Goal: Transaction & Acquisition: Purchase product/service

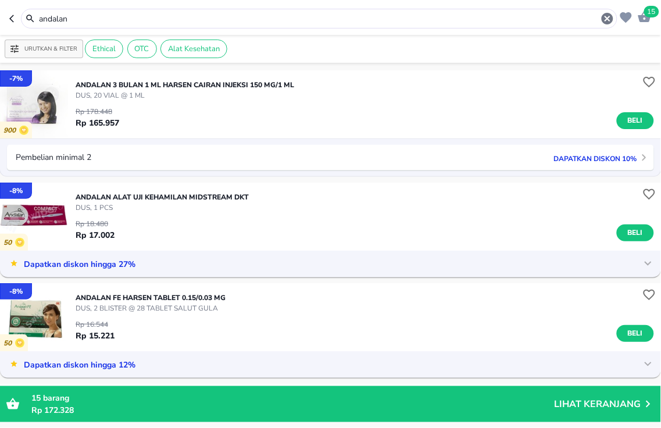
scroll to position [194, 0]
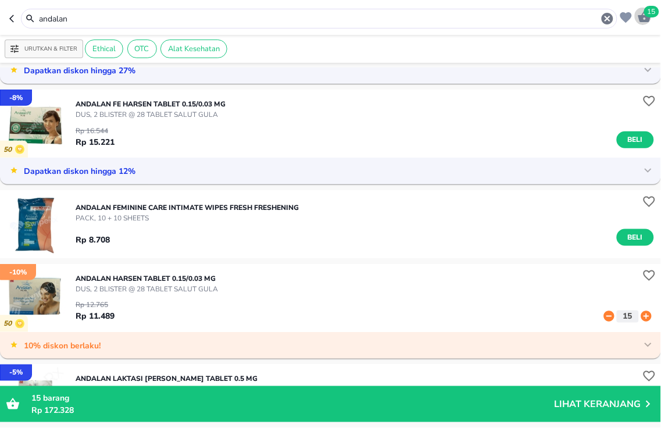
click at [642, 20] on icon "button" at bounding box center [645, 16] width 13 height 11
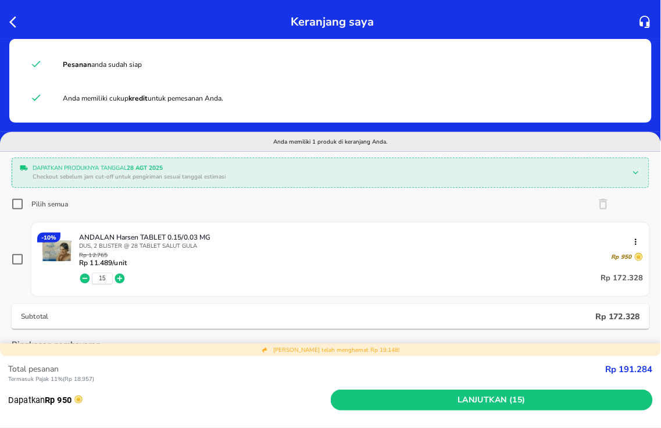
click at [15, 26] on icon "button" at bounding box center [16, 22] width 14 height 14
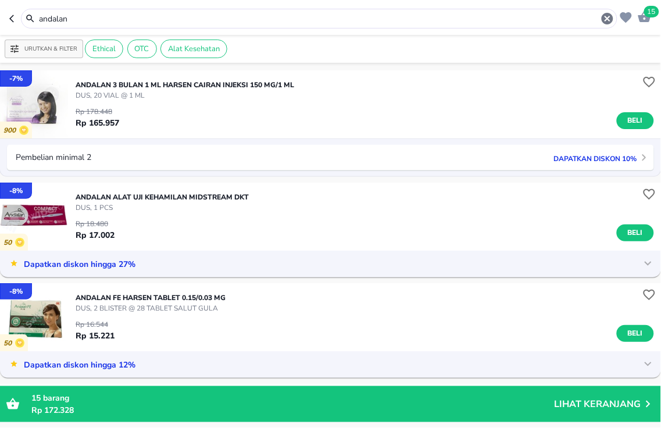
drag, startPoint x: 109, startPoint y: 14, endPoint x: 0, endPoint y: -63, distance: 133.2
click at [0, 0] on html "Halo Apotek K24 [PERSON_NAME], selamat datang! 15 andalan Urutkan & Filter Ethi…" at bounding box center [330, 0] width 661 height 0
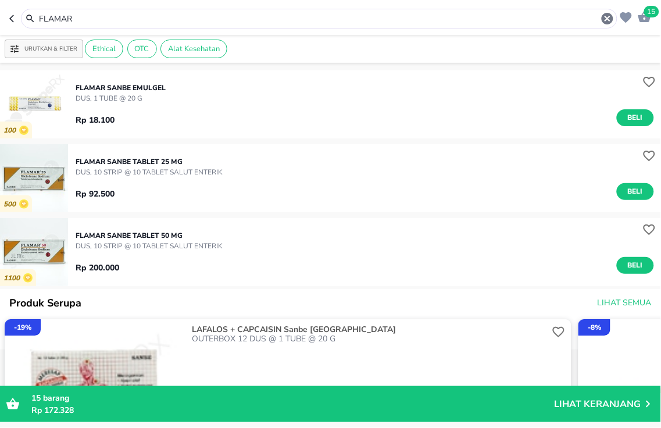
drag, startPoint x: 183, startPoint y: 20, endPoint x: 0, endPoint y: -27, distance: 188.8
click at [0, 0] on html "Halo Apotek K24 [PERSON_NAME], selamat datang! 15 FLAMAR Urutkan & Filter Ethic…" at bounding box center [330, 0] width 661 height 0
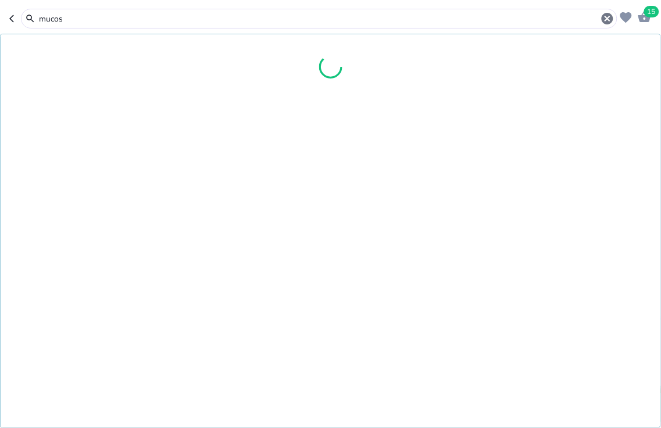
type input "mucos"
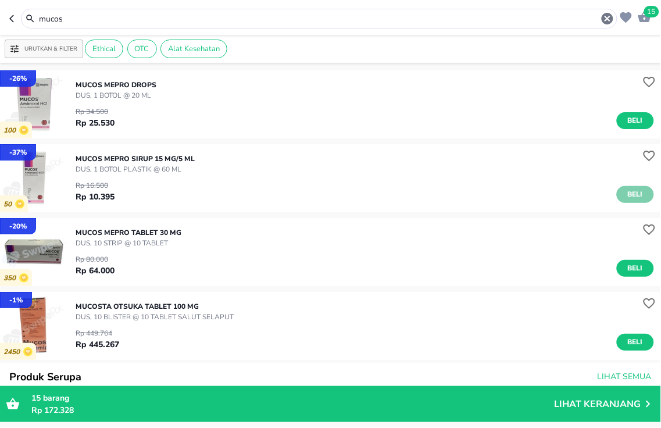
click at [626, 193] on span "Beli" at bounding box center [636, 195] width 20 height 12
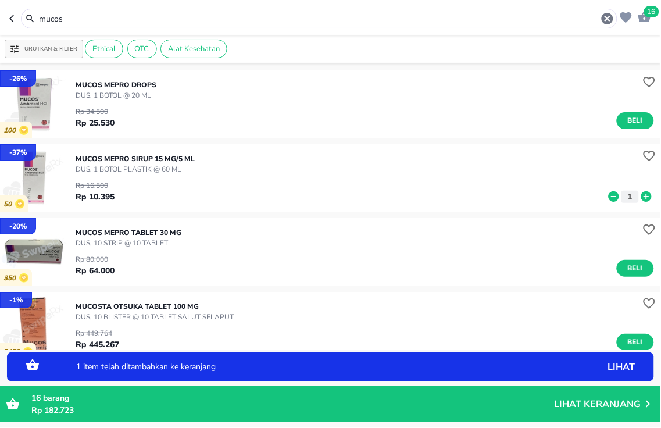
click at [642, 195] on icon at bounding box center [647, 196] width 10 height 10
click at [642, 198] on icon at bounding box center [647, 196] width 10 height 10
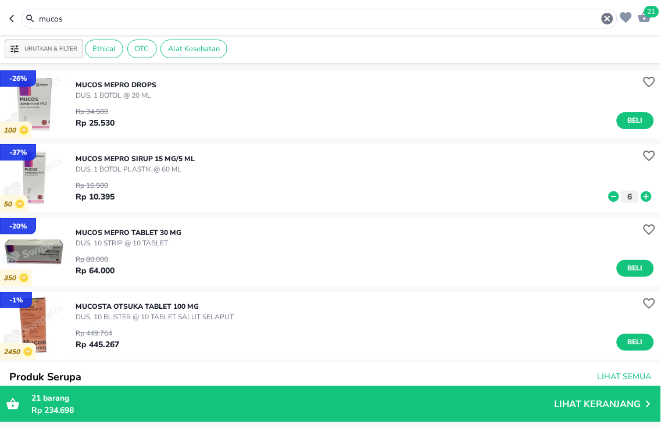
click at [642, 19] on icon "button" at bounding box center [645, 16] width 13 height 11
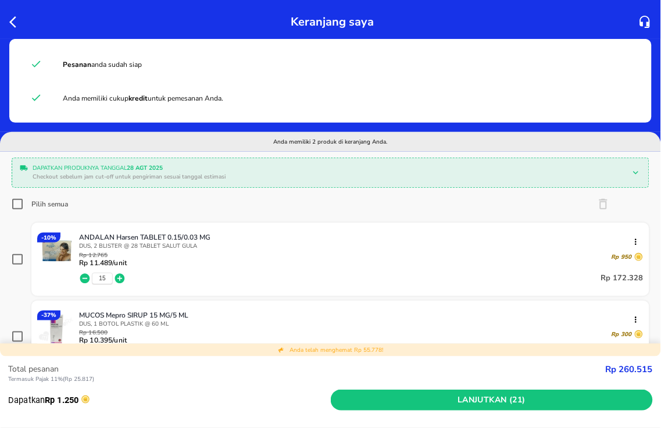
scroll to position [129, 0]
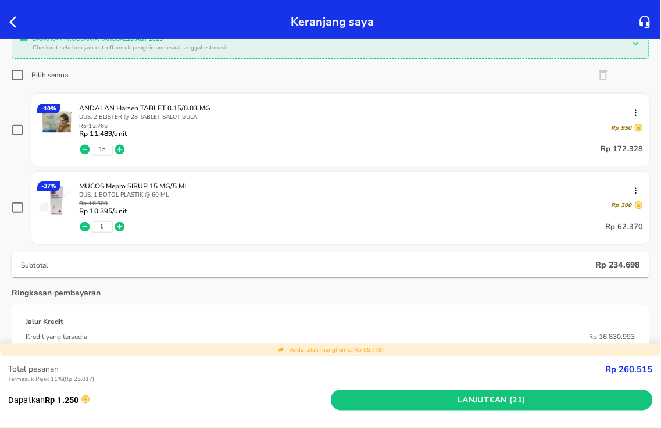
click at [19, 70] on input "Pilih semua" at bounding box center [18, 75] width 12 height 12
checkbox input "true"
click at [16, 209] on input "checkbox" at bounding box center [18, 208] width 12 height 12
checkbox input "false"
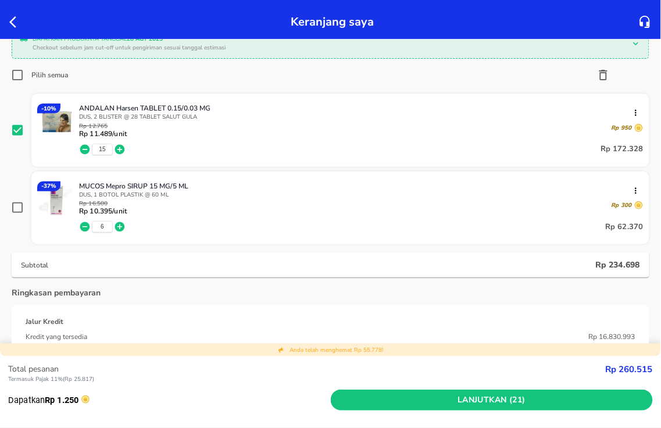
checkbox input "false"
click at [600, 71] on icon "button" at bounding box center [604, 75] width 8 height 10
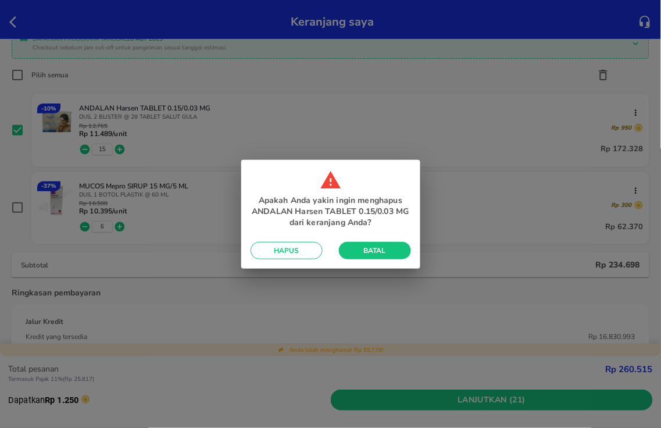
click at [315, 252] on button "Hapus" at bounding box center [287, 250] width 72 height 17
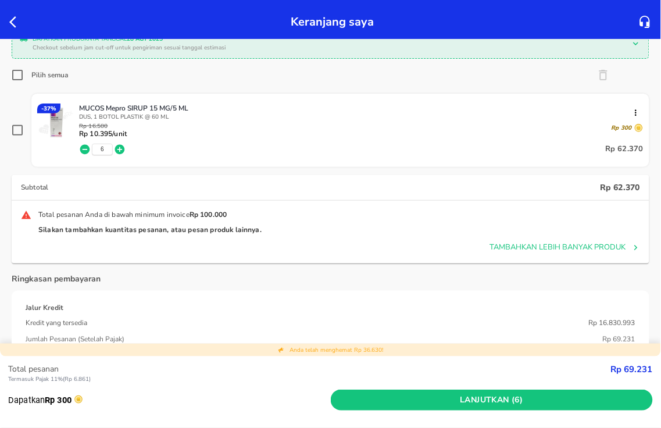
drag, startPoint x: 22, startPoint y: 130, endPoint x: 108, endPoint y: 204, distance: 113.9
click at [22, 130] on input "checkbox" at bounding box center [18, 131] width 12 height 12
checkbox input "true"
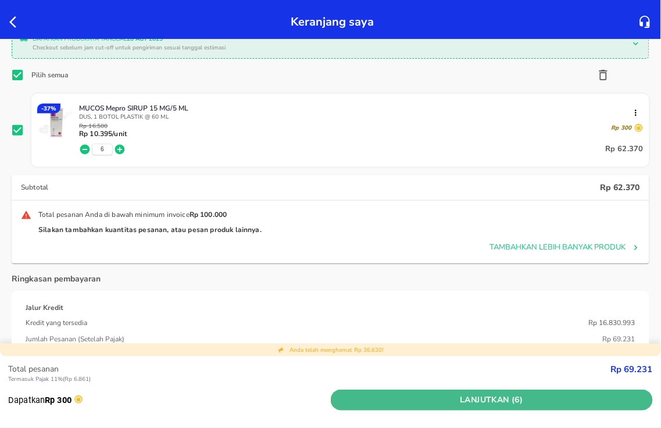
drag, startPoint x: 510, startPoint y: 404, endPoint x: 481, endPoint y: 390, distance: 32.0
click at [510, 404] on span "Lanjutkan (6)" at bounding box center [493, 400] width 314 height 15
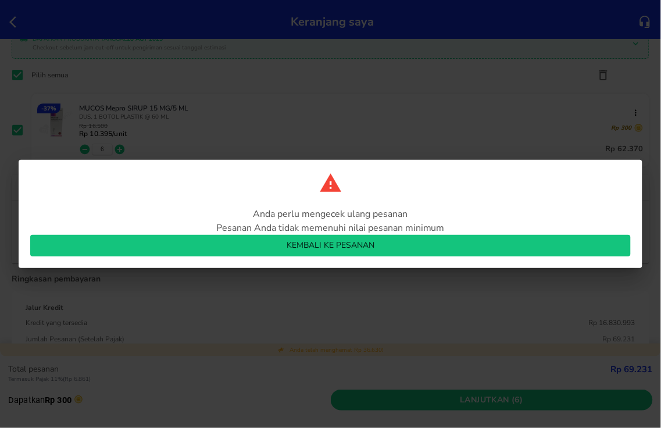
click at [283, 241] on span "Kembali ke pesanan" at bounding box center [331, 246] width 582 height 15
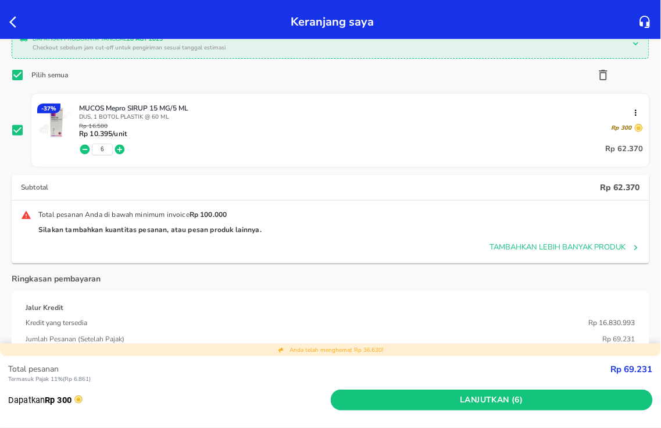
click at [13, 22] on icon "button" at bounding box center [16, 22] width 14 height 14
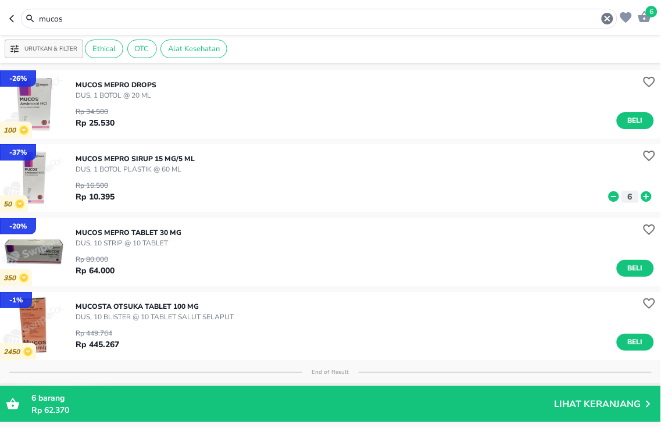
click at [0, 10] on header "6 mucos" at bounding box center [330, 17] width 661 height 35
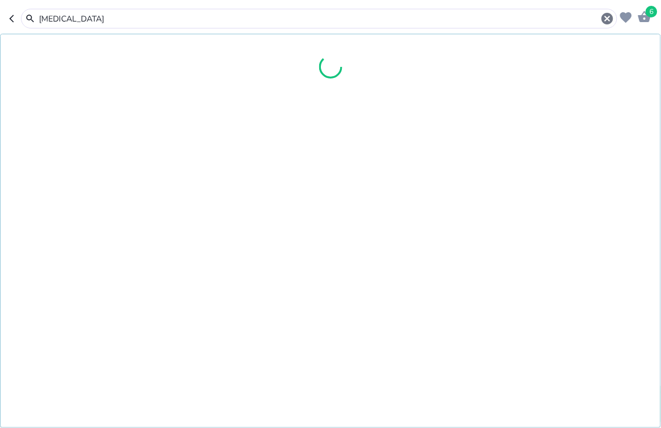
type input "[MEDICAL_DATA]"
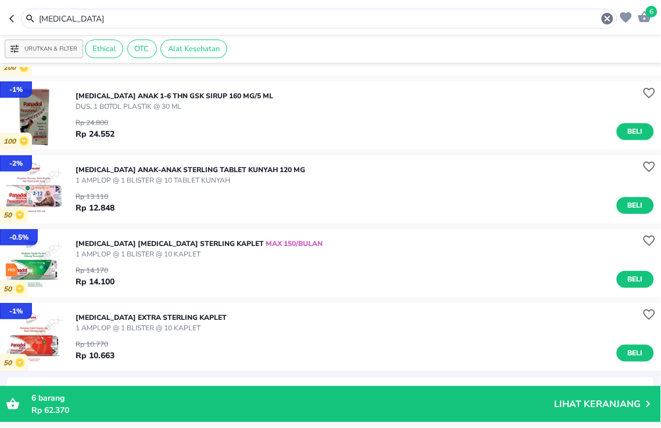
scroll to position [258, 0]
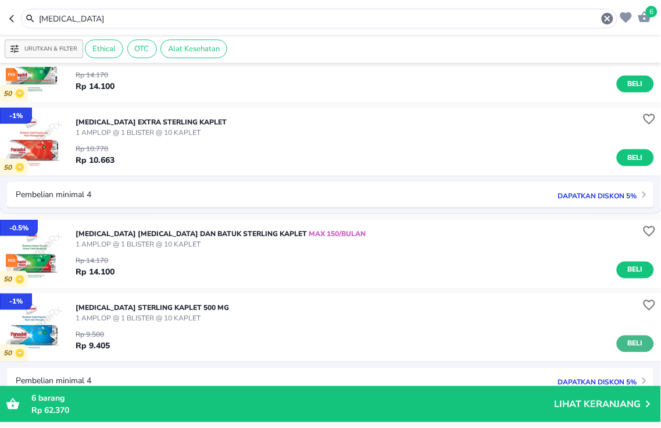
click at [636, 340] on button "Beli" at bounding box center [635, 344] width 37 height 17
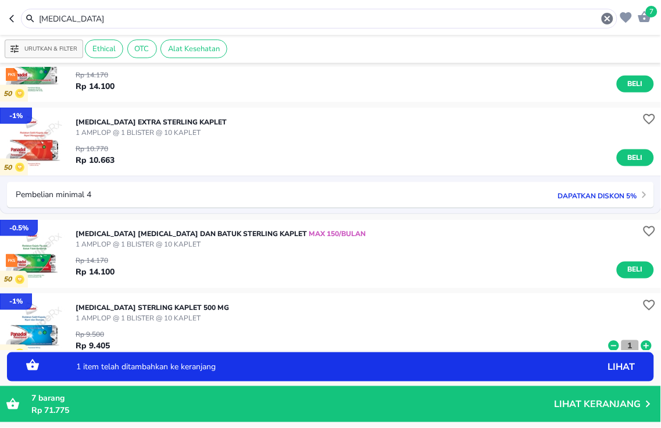
click at [625, 346] on p "1" at bounding box center [630, 346] width 10 height 12
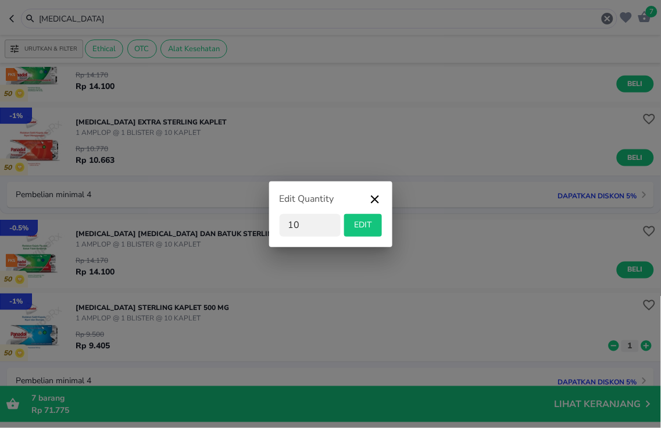
type input "10"
click at [362, 229] on span "EDIT" at bounding box center [363, 225] width 29 height 15
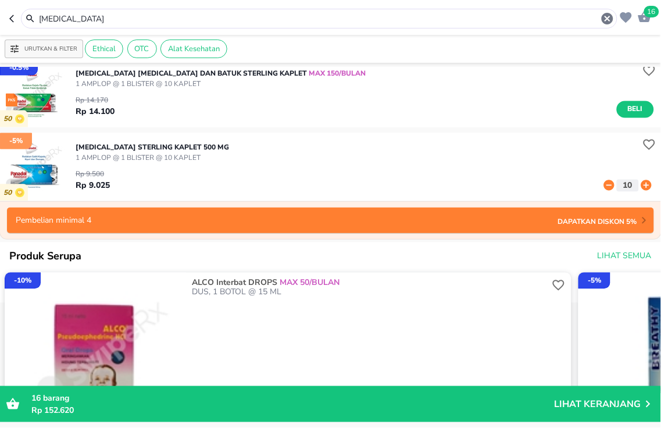
scroll to position [401, 0]
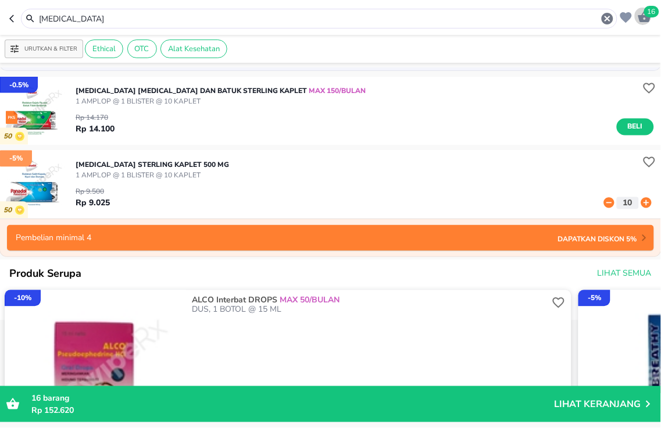
click at [652, 6] on span "16" at bounding box center [652, 12] width 15 height 12
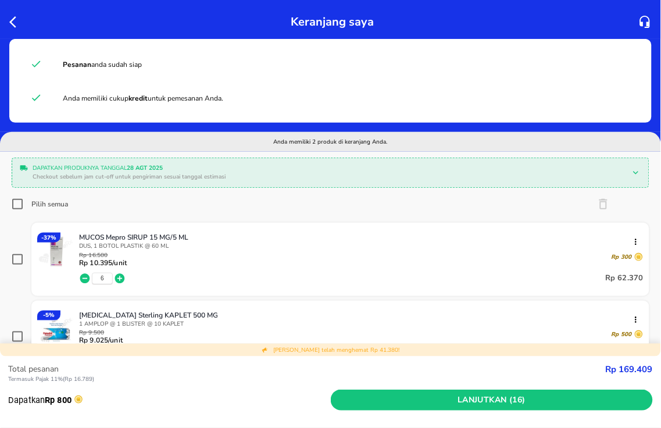
scroll to position [129, 0]
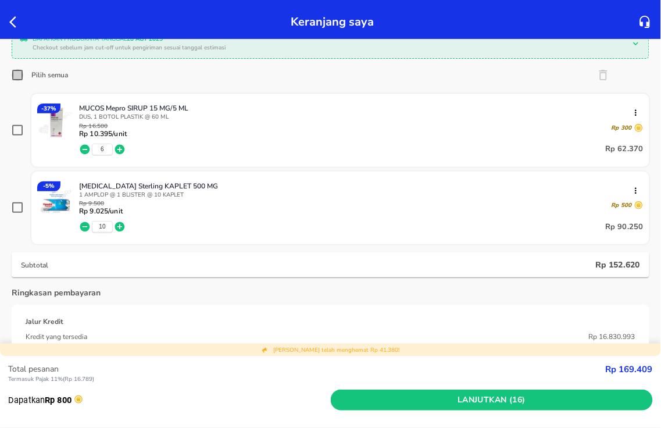
click at [16, 77] on input "Pilih semua" at bounding box center [18, 75] width 12 height 12
checkbox input "true"
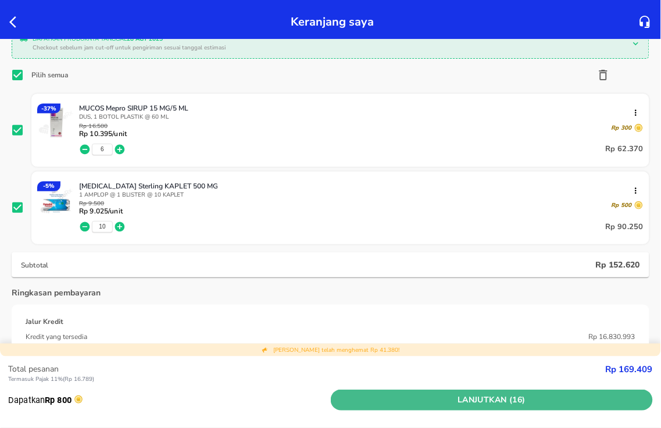
click at [407, 401] on span "Lanjutkan (16)" at bounding box center [493, 400] width 314 height 15
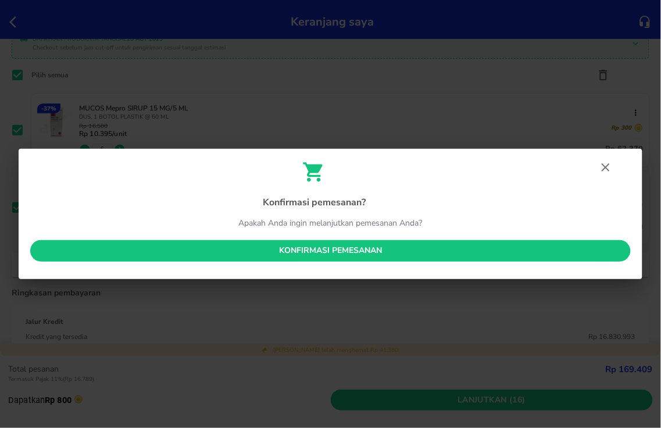
click at [254, 256] on span "Konfirmasi pemesanan" at bounding box center [331, 251] width 582 height 15
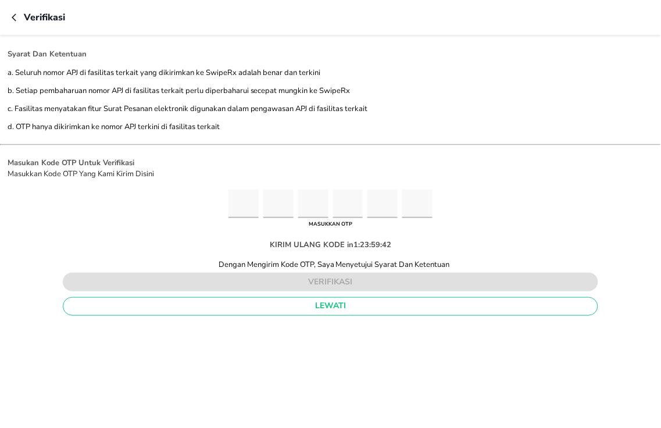
click at [246, 204] on input "Please enter OTP character 1" at bounding box center [244, 204] width 30 height 29
type input "8"
type input "9"
type input "8"
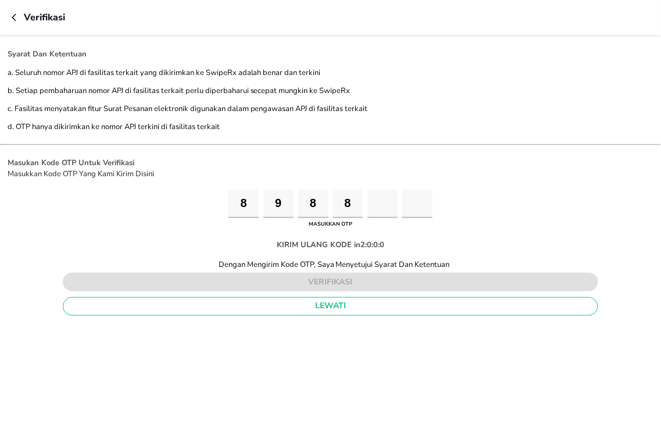
type input "1"
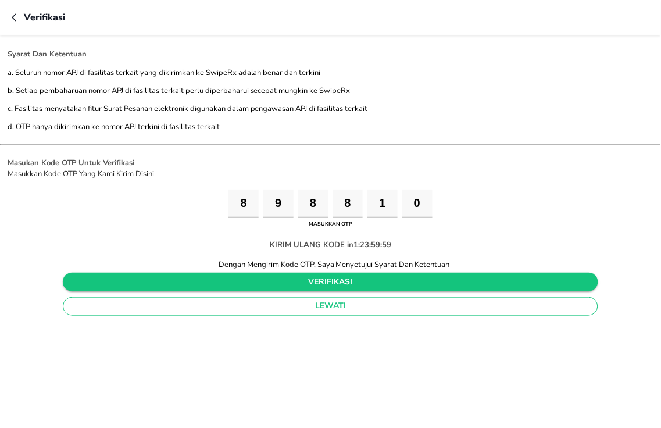
type input "0"
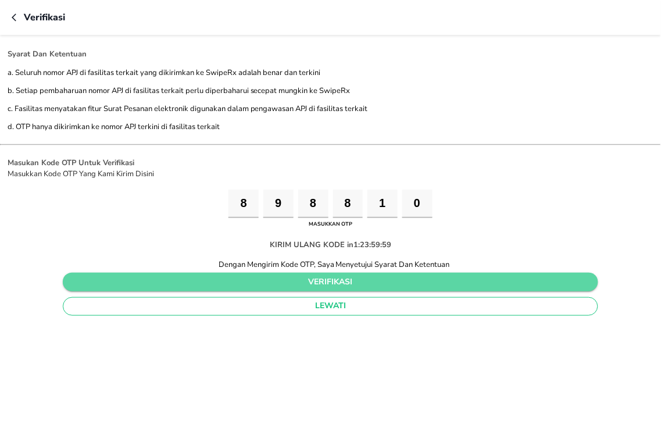
click at [259, 282] on span "verifikasi" at bounding box center [330, 282] width 517 height 15
